Goal: Transaction & Acquisition: Purchase product/service

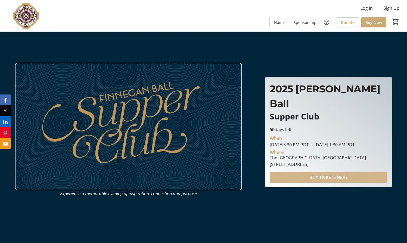
click at [324, 176] on span at bounding box center [328, 177] width 118 height 13
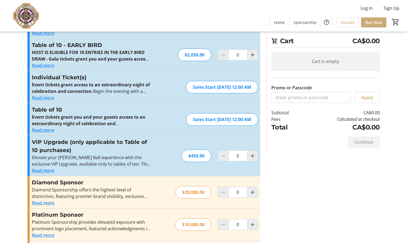
scroll to position [38, 0]
click at [41, 171] on button "Read more" at bounding box center [43, 171] width 23 height 7
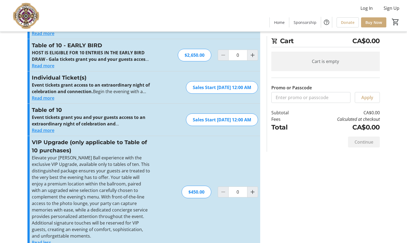
click at [44, 133] on button "Read more" at bounding box center [43, 130] width 23 height 7
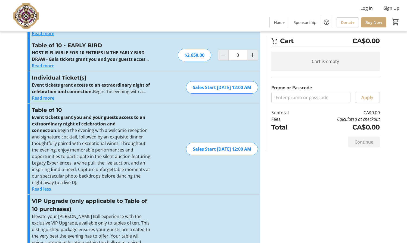
click at [43, 67] on button "Read more" at bounding box center [43, 65] width 23 height 7
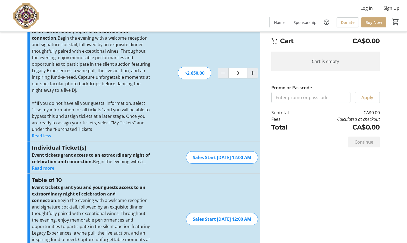
scroll to position [62, 0]
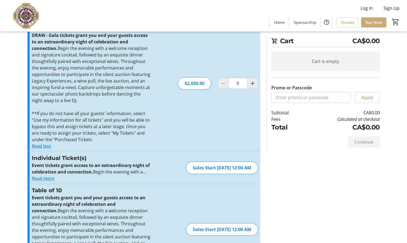
click at [39, 182] on div "Individual Ticket(s) Event tickets grant access to an extraordinary night of ce…" at bounding box center [143, 168] width 232 height 32
click at [41, 177] on button "Read more" at bounding box center [43, 178] width 23 height 7
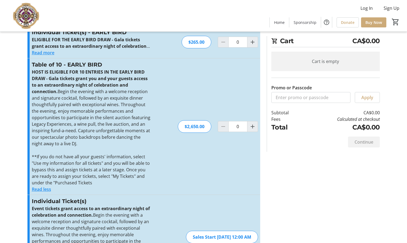
scroll to position [0, 0]
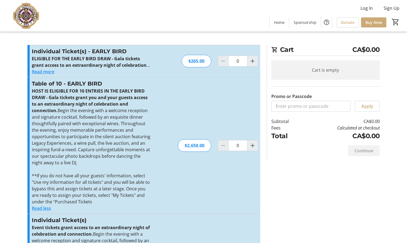
click at [46, 71] on button "Read more" at bounding box center [43, 71] width 23 height 7
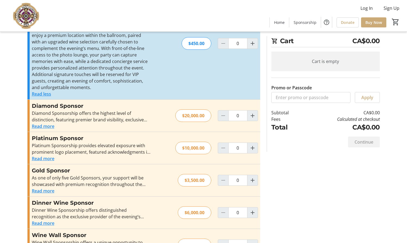
scroll to position [462, 0]
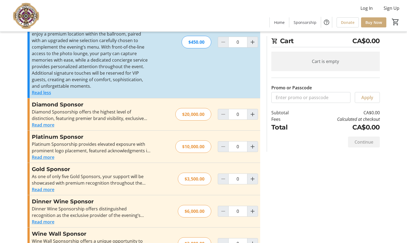
click at [36, 125] on button "Read more" at bounding box center [43, 125] width 23 height 7
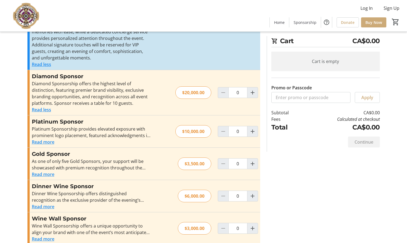
click at [51, 172] on button "Read more" at bounding box center [43, 174] width 23 height 7
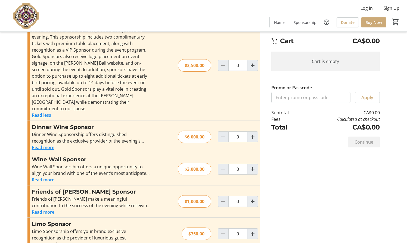
scroll to position [628, 0]
click at [44, 209] on button "Read more" at bounding box center [43, 212] width 23 height 7
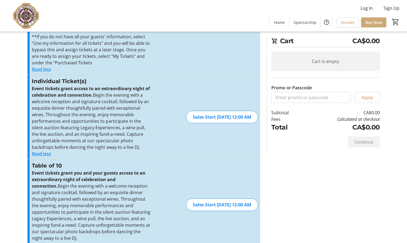
scroll to position [0, 0]
